Goal: Navigation & Orientation: Find specific page/section

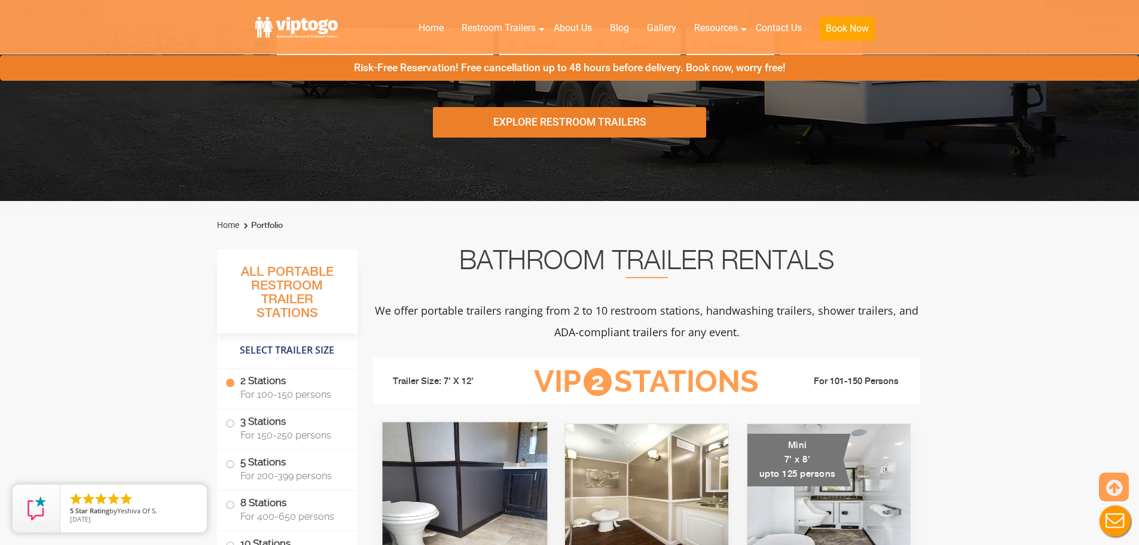
scroll to position [120, 0]
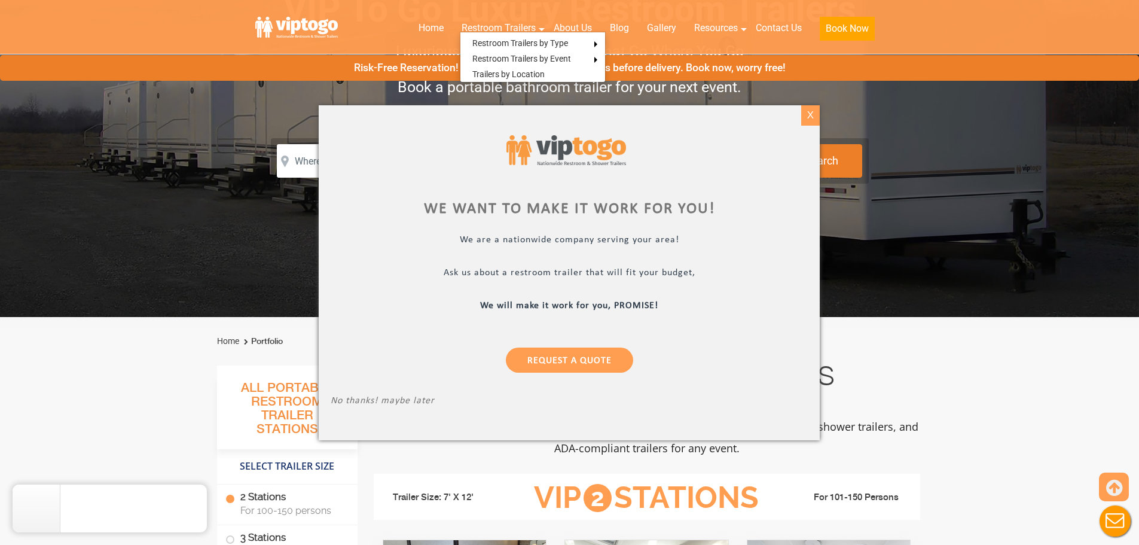
click at [807, 114] on div "X" at bounding box center [810, 115] width 19 height 20
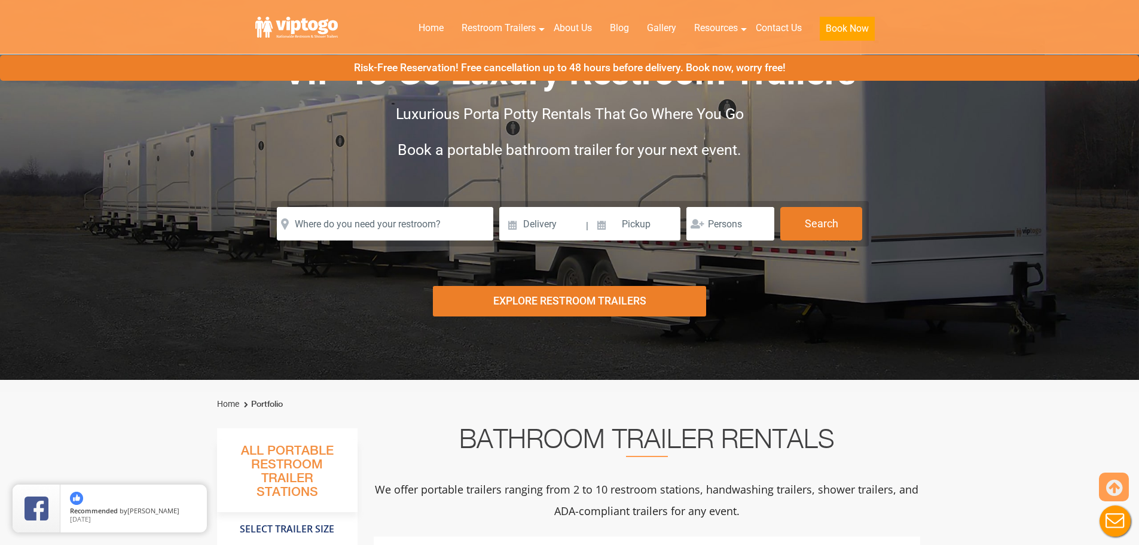
scroll to position [0, 0]
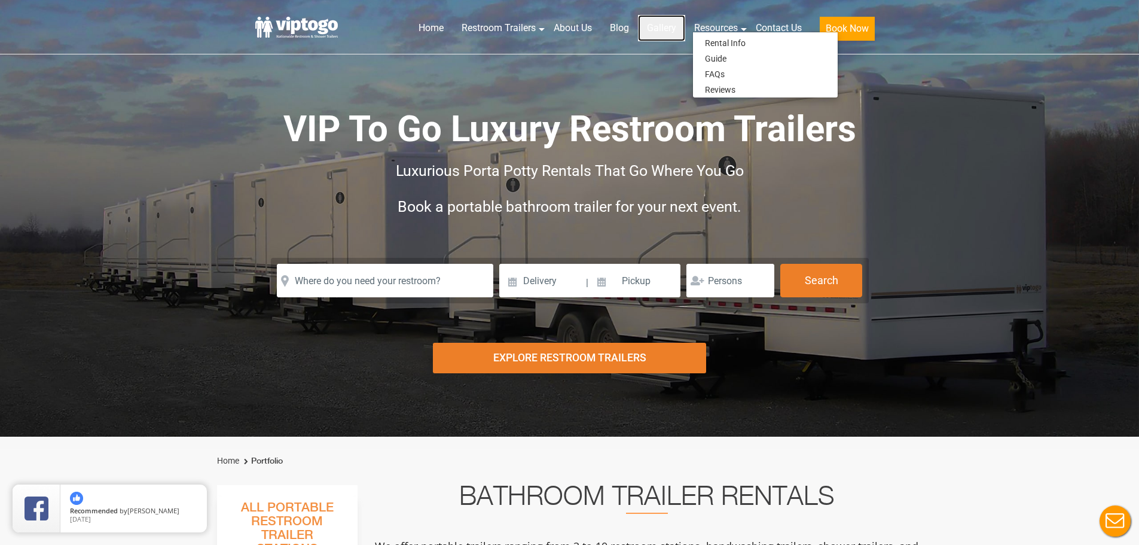
click at [660, 29] on link "Gallery" at bounding box center [661, 28] width 47 height 26
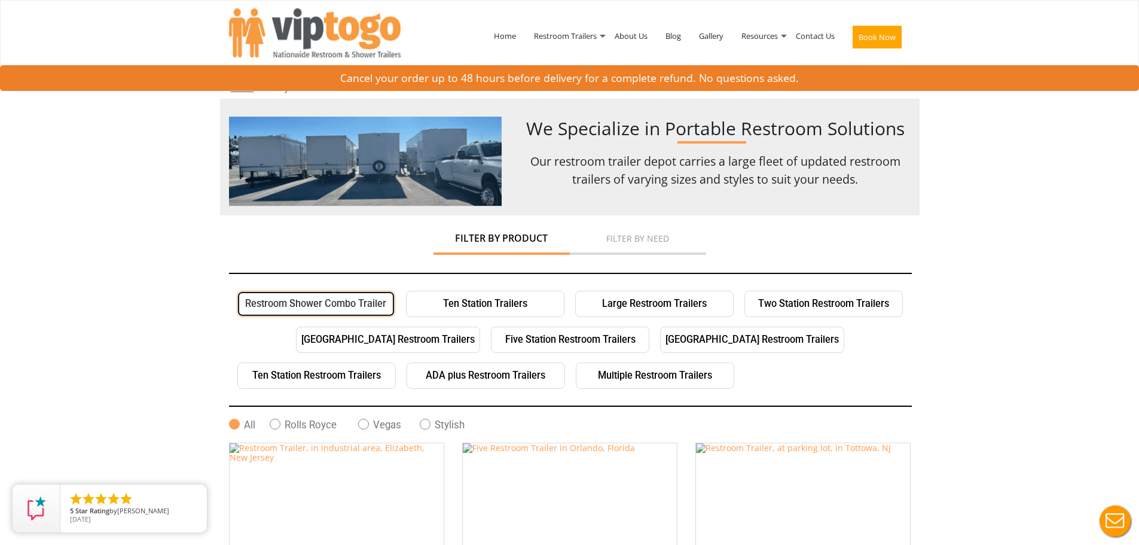
click at [294, 303] on link "Restroom Shower Combo Trailer" at bounding box center [316, 304] width 158 height 26
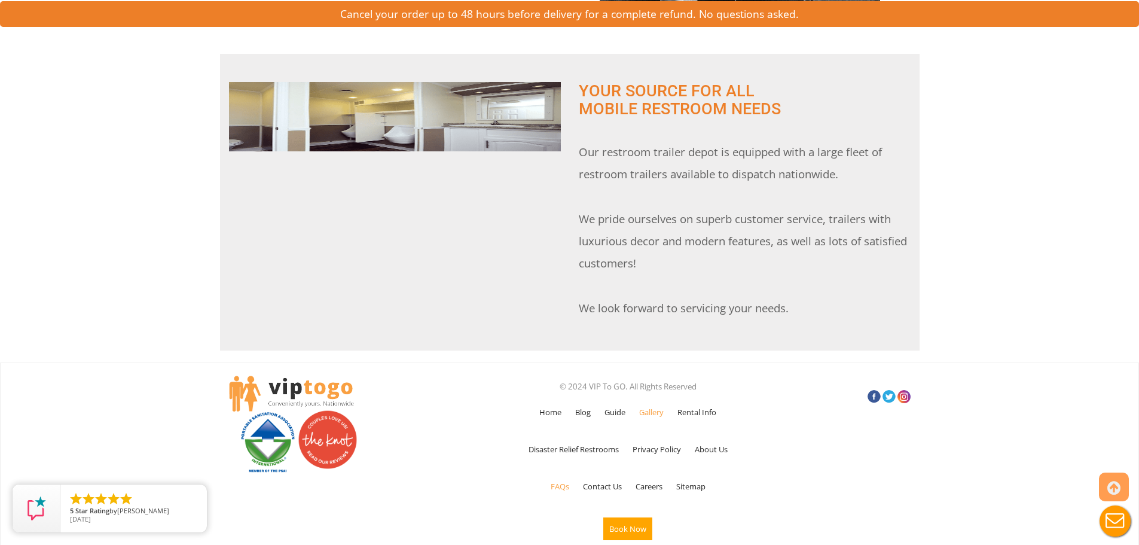
scroll to position [960, 0]
